Goal: Transaction & Acquisition: Download file/media

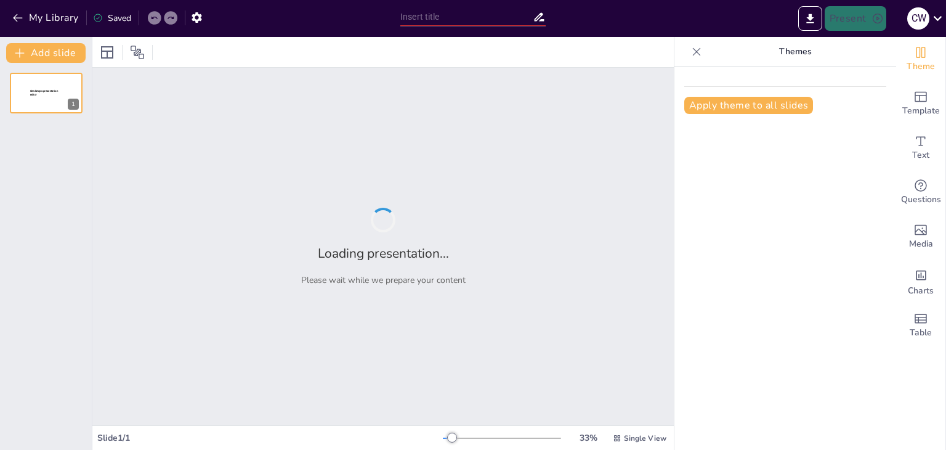
type input "BASC: Principios Básicos y su Impacto en la Gestión"
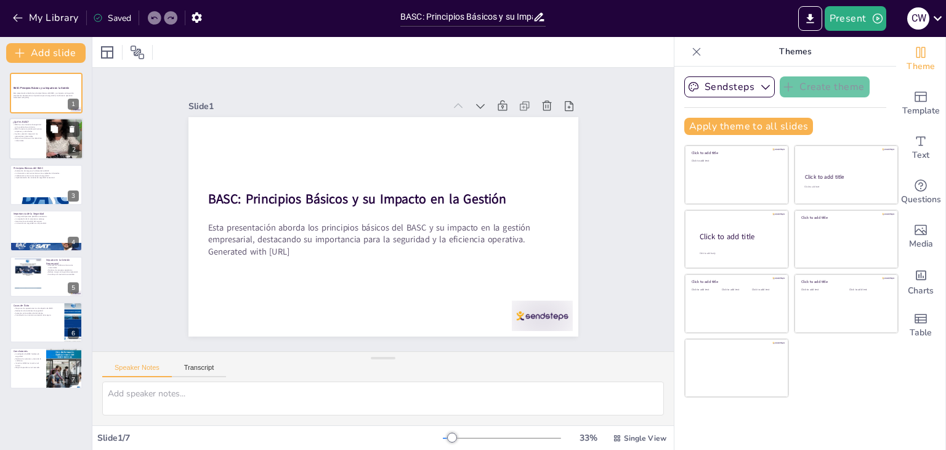
click at [38, 133] on p "Ayuda a prevenir riesgos en las operaciones comerciales." at bounding box center [28, 135] width 30 height 4
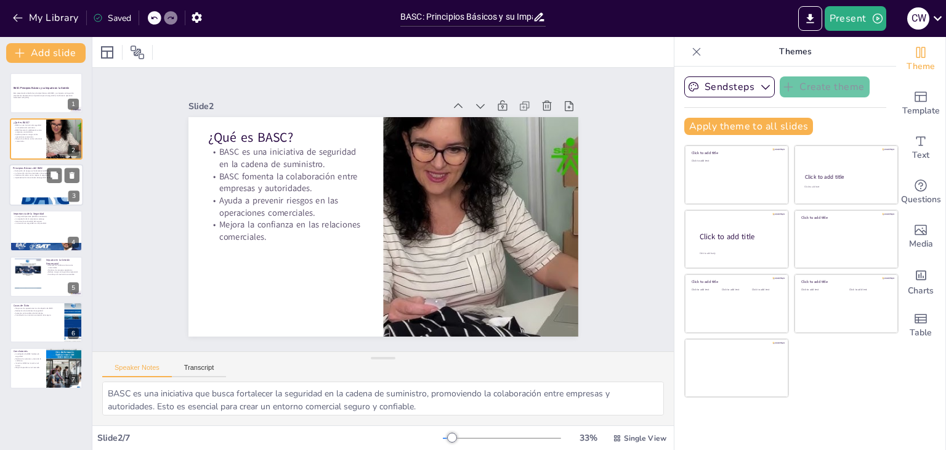
click at [47, 190] on div at bounding box center [46, 185] width 74 height 42
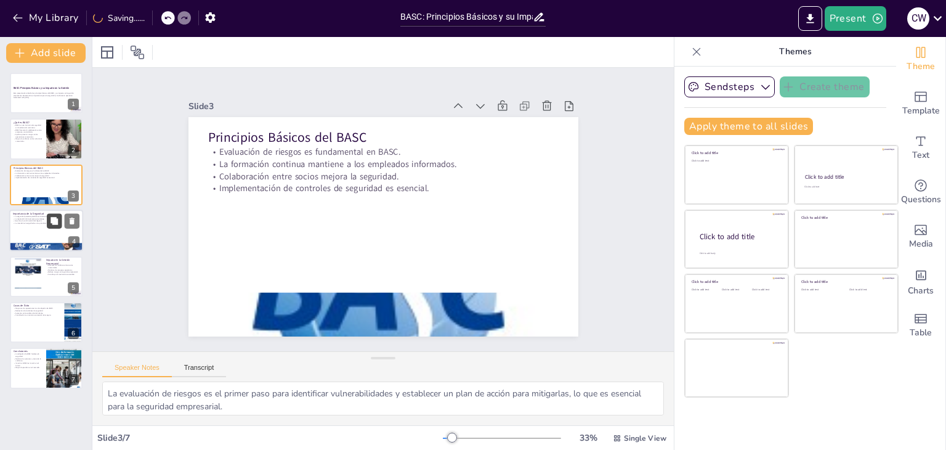
click at [47, 221] on button at bounding box center [54, 221] width 15 height 15
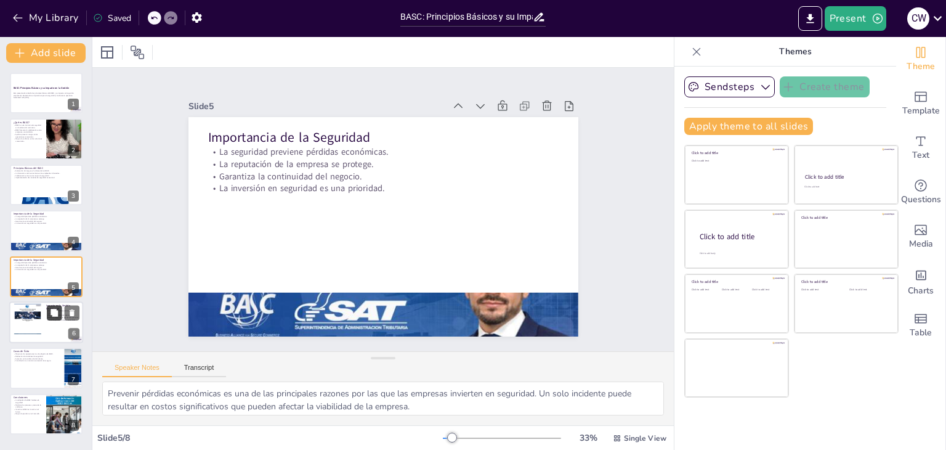
click at [47, 316] on button at bounding box center [54, 312] width 15 height 15
type textarea "La confianza es un componente clave en cualquier relación comercial. La adopció…"
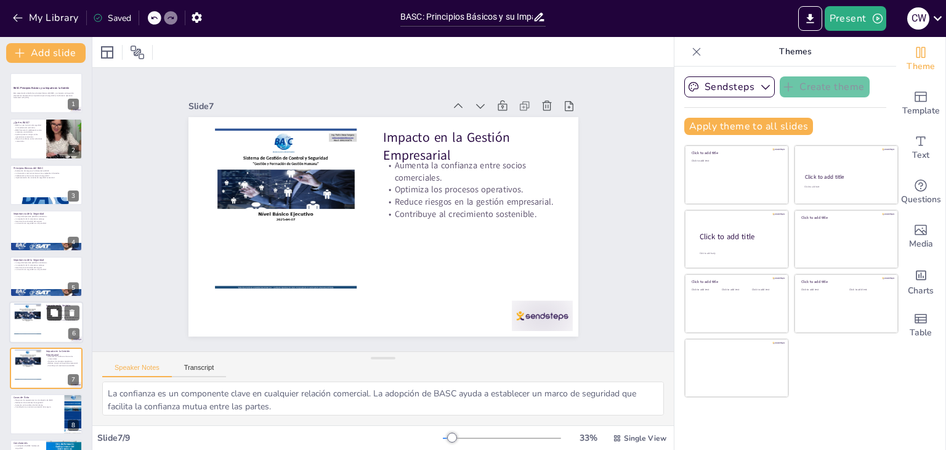
scroll to position [40, 0]
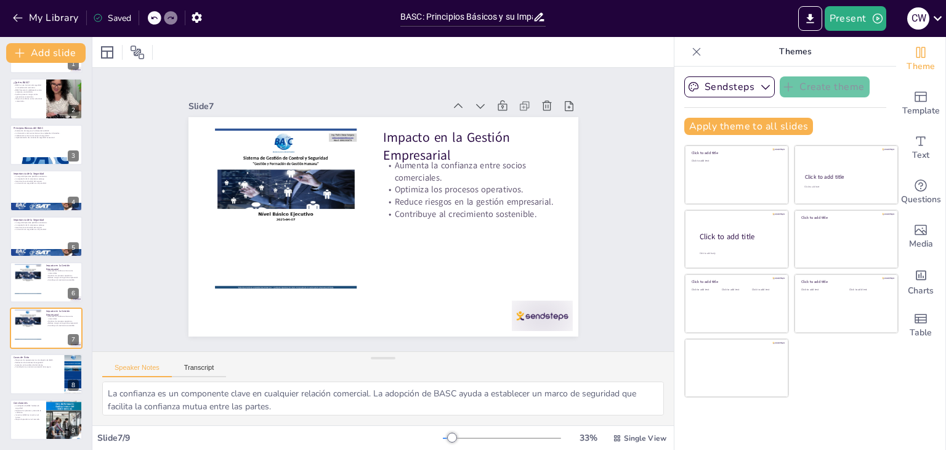
click at [594, 214] on div "Slide 1 BASC: Principios Básicos y su Impacto en la Gestión Esta presentación a…" at bounding box center [383, 209] width 474 height 521
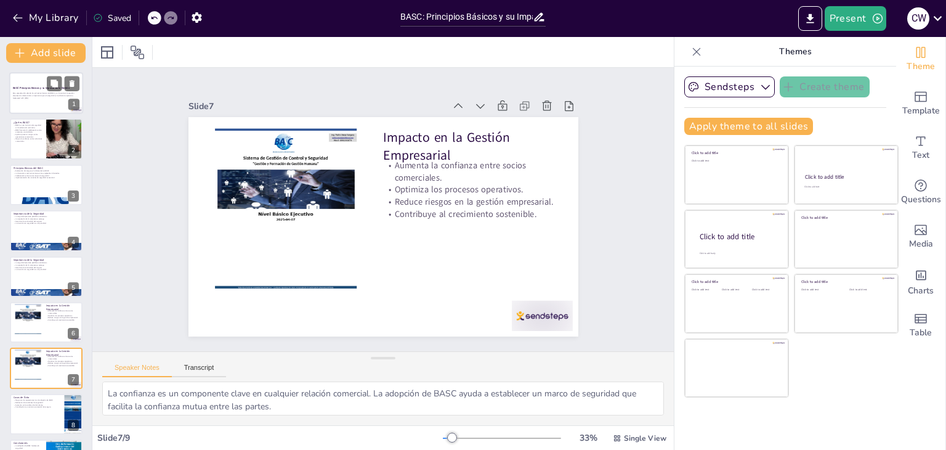
click at [47, 99] on div "Esta presentación aborda los principios básicos del BASC y su impacto en la ges…" at bounding box center [46, 96] width 67 height 9
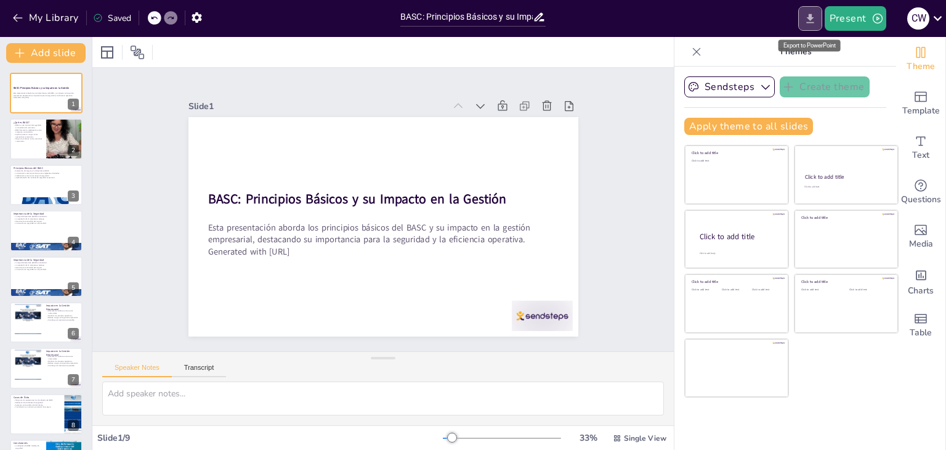
click at [810, 19] on icon "Export to PowerPoint" at bounding box center [809, 18] width 7 height 9
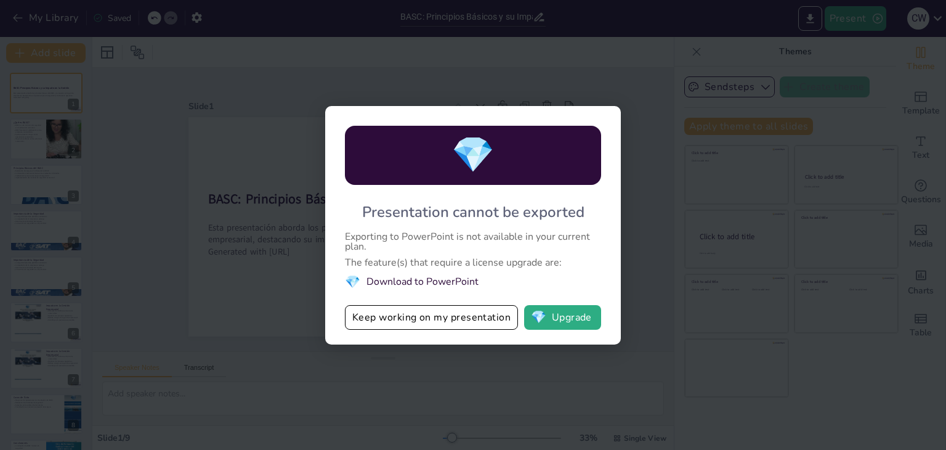
click at [426, 282] on li "💎 Download to PowerPoint" at bounding box center [473, 282] width 256 height 17
click at [432, 319] on button "Keep working on my presentation" at bounding box center [431, 317] width 173 height 25
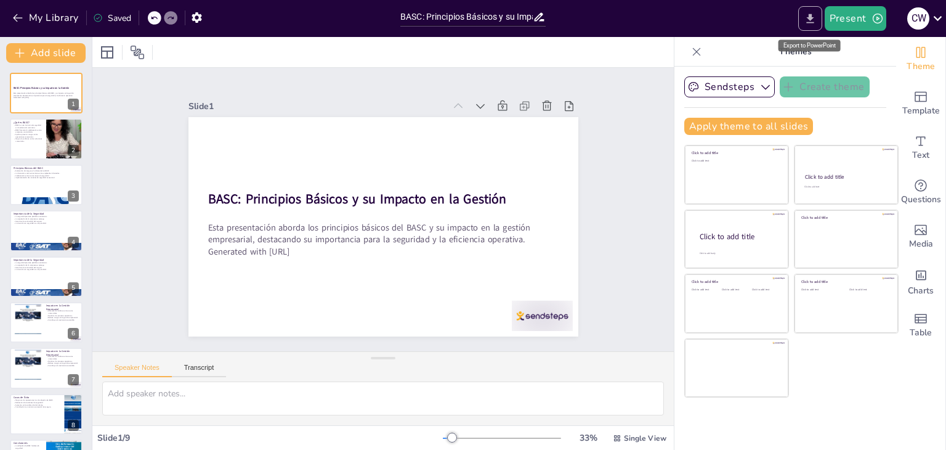
click at [813, 20] on icon "Export to PowerPoint" at bounding box center [810, 18] width 13 height 13
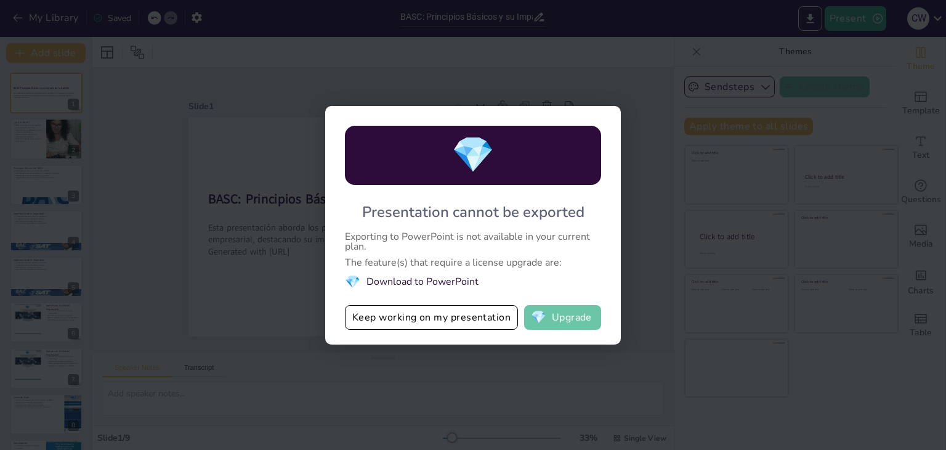
click at [572, 323] on button "💎 Upgrade" at bounding box center [562, 317] width 77 height 25
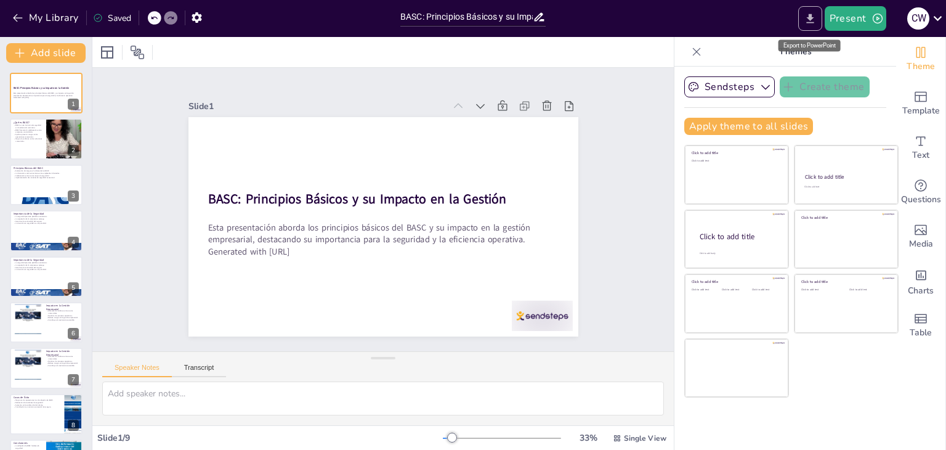
click at [810, 25] on button "Export to PowerPoint" at bounding box center [810, 18] width 24 height 25
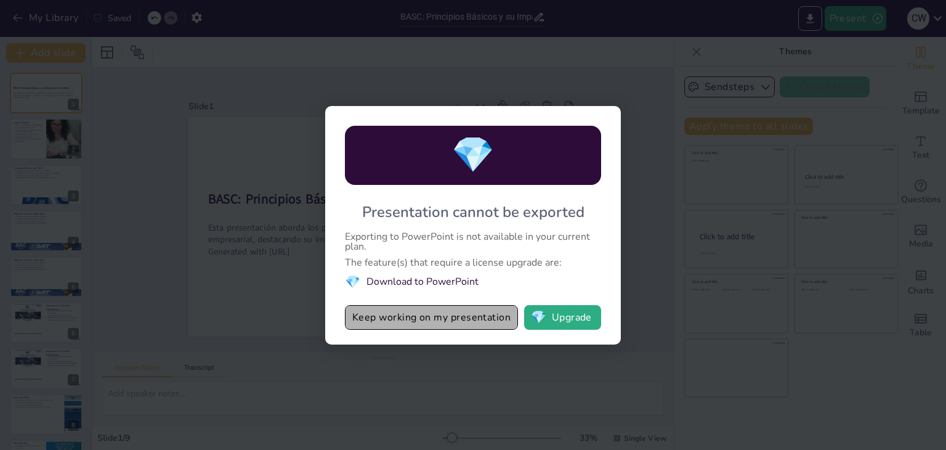
click at [402, 315] on button "Keep working on my presentation" at bounding box center [431, 317] width 173 height 25
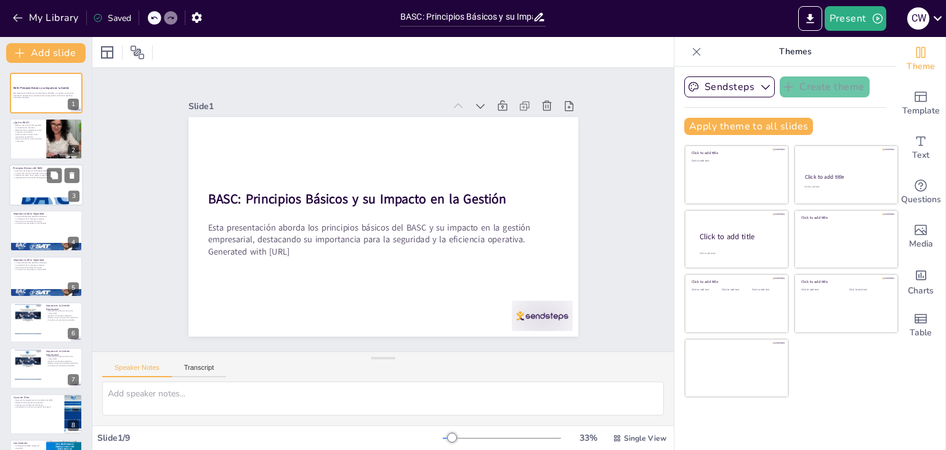
click at [28, 195] on div at bounding box center [46, 185] width 74 height 42
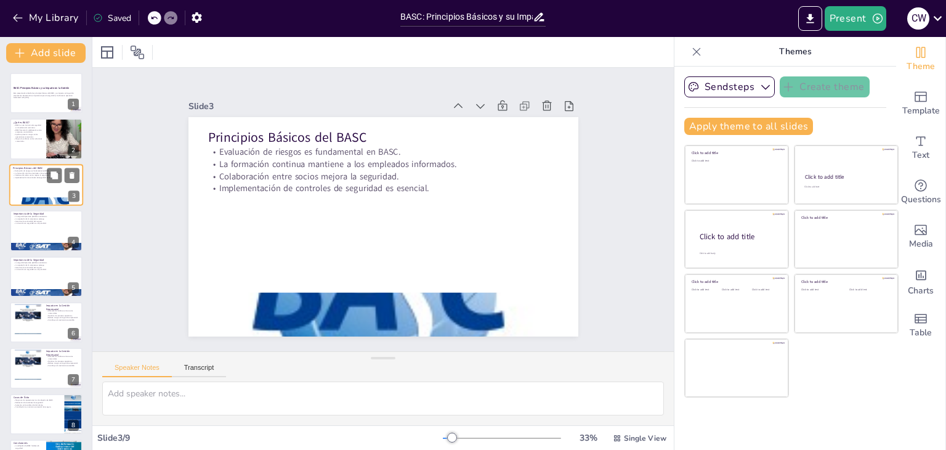
type textarea "La evaluación de riesgos es el primer paso para identificar vulnerabilidades y …"
